Goal: Navigation & Orientation: Go to known website

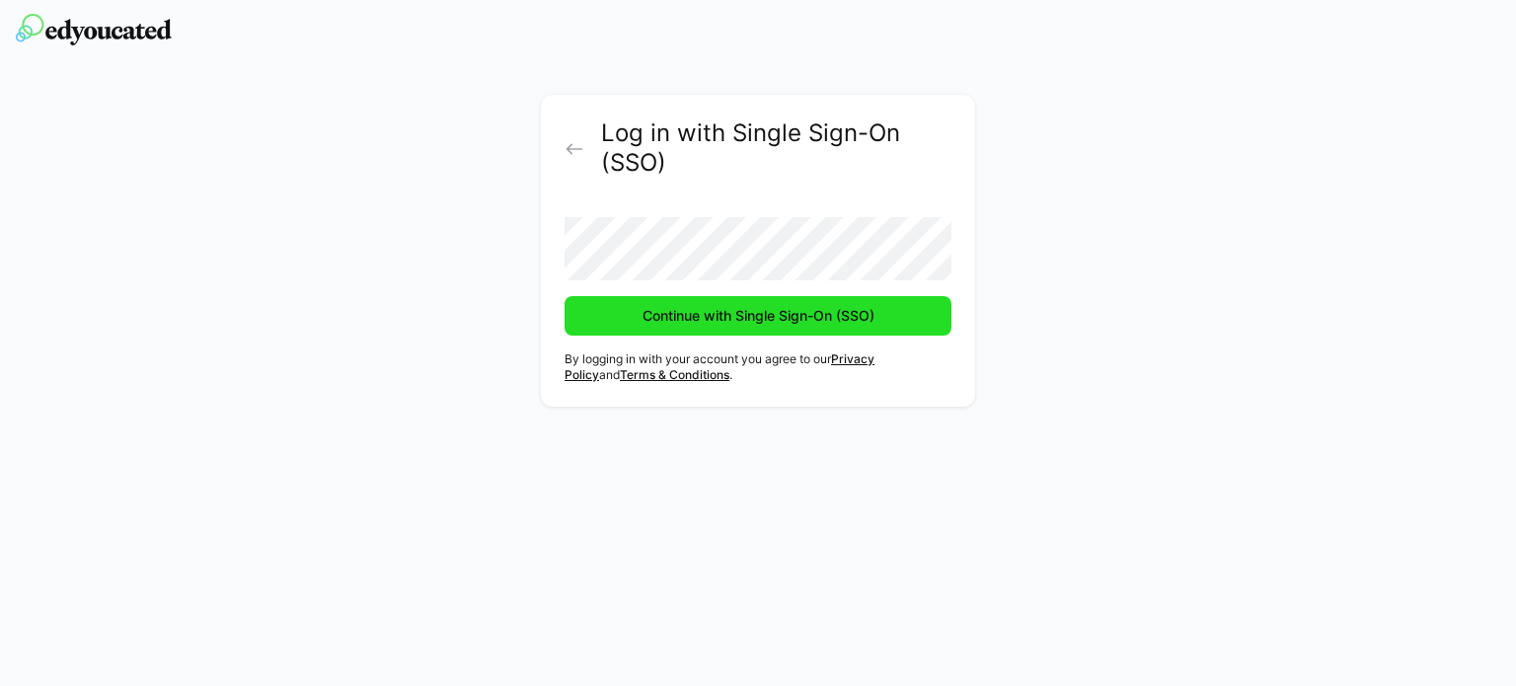
click at [742, 306] on span "Continue with Single Sign-On (SSO)" at bounding box center [759, 316] width 238 height 20
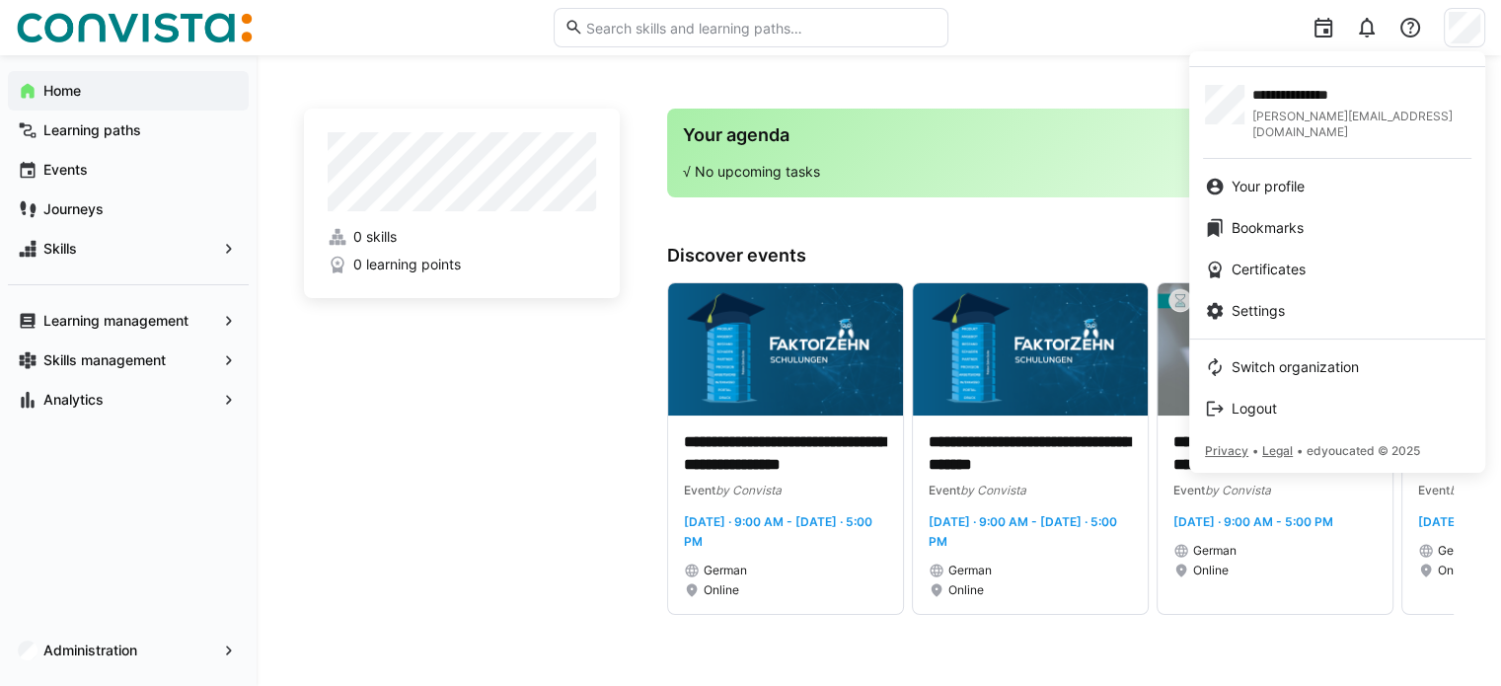
click at [963, 77] on div at bounding box center [750, 343] width 1501 height 686
